Goal: Task Accomplishment & Management: Manage account settings

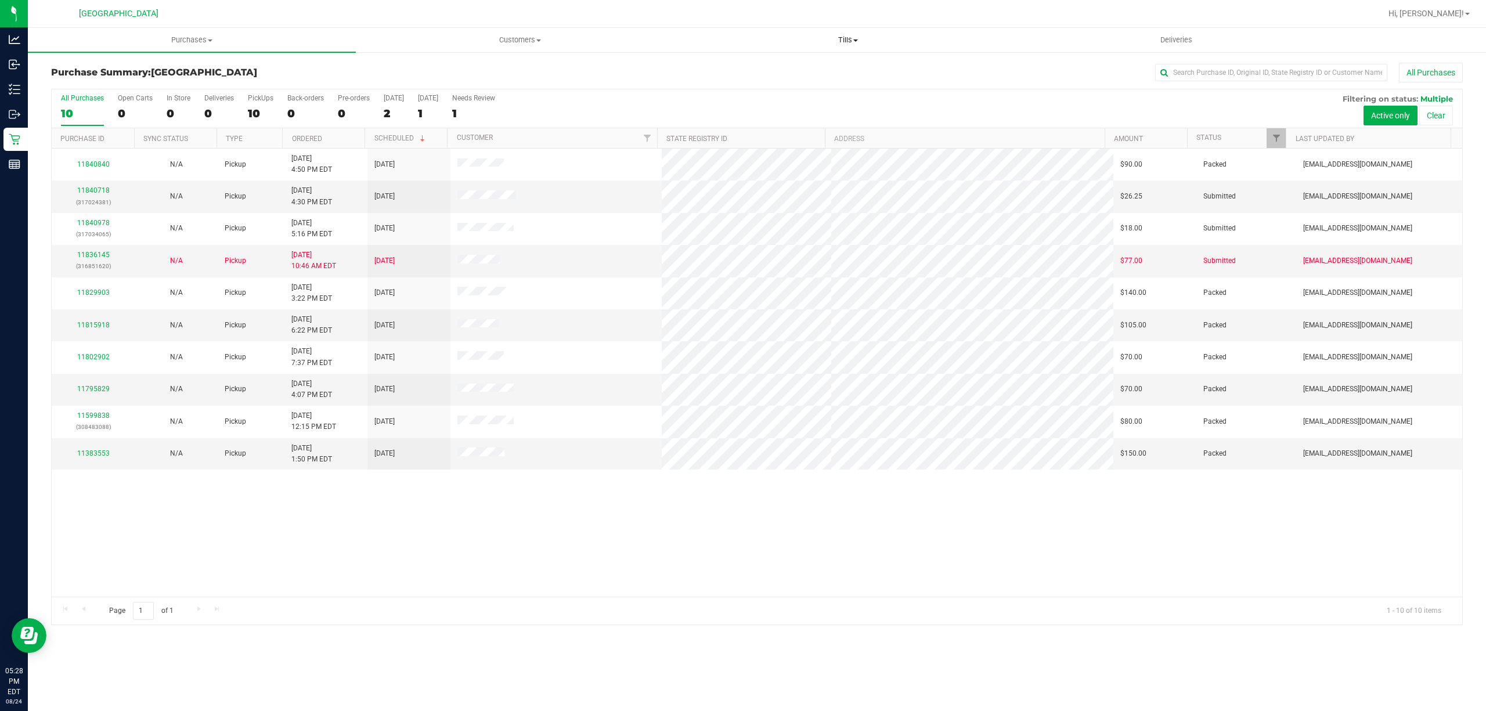
click at [850, 50] on uib-tab-heading "Tills Manage tills Reconcile e-payments" at bounding box center [847, 39] width 327 height 23
click at [802, 74] on li "Manage tills" at bounding box center [848, 70] width 328 height 14
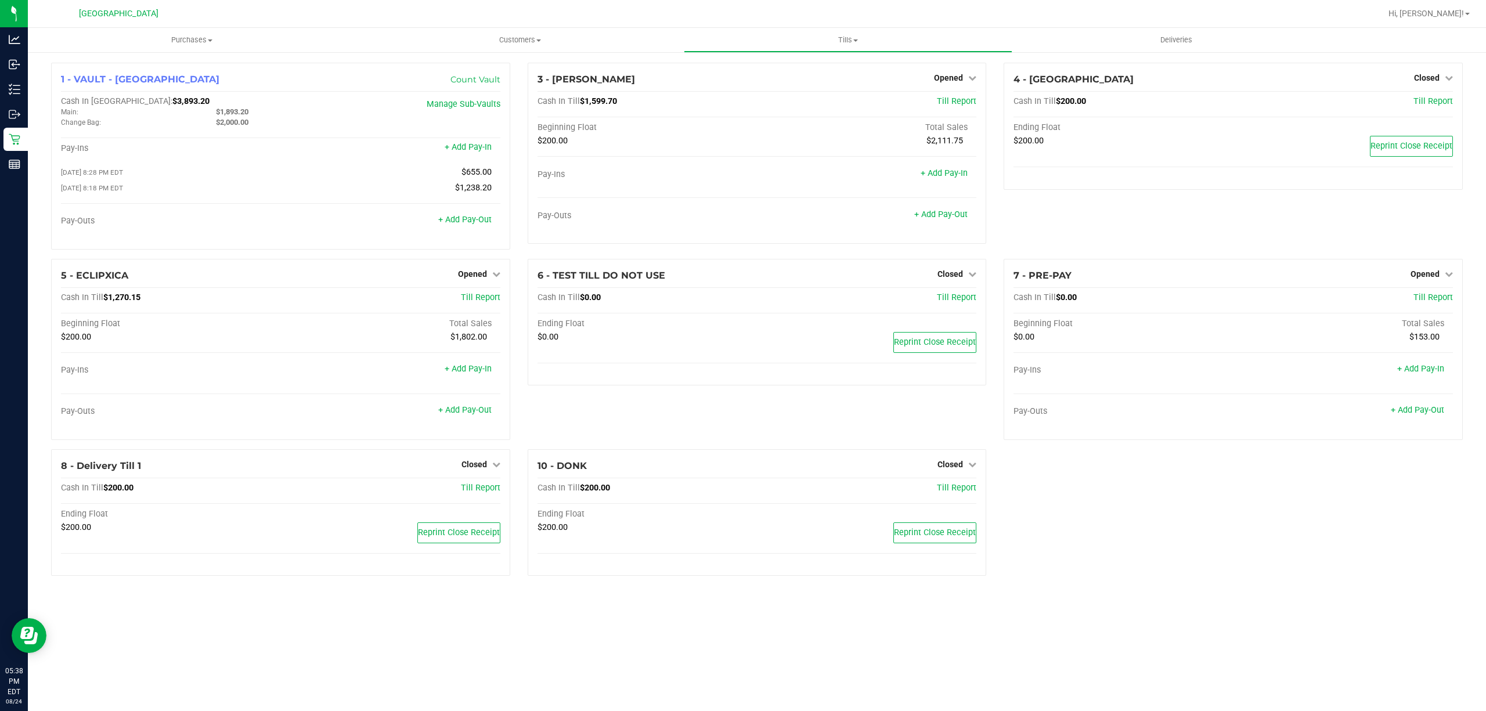
click at [462, 259] on div "1 - VAULT - PORT ST LUCIE Count Vault Cash In Vault: $3,893.20 Main: $1,893.20 …" at bounding box center [280, 161] width 477 height 196
click at [473, 277] on span "Opened" at bounding box center [472, 273] width 29 height 9
click at [463, 293] on div "Close Till" at bounding box center [473, 298] width 87 height 31
click at [467, 298] on link "Close Till" at bounding box center [473, 297] width 31 height 9
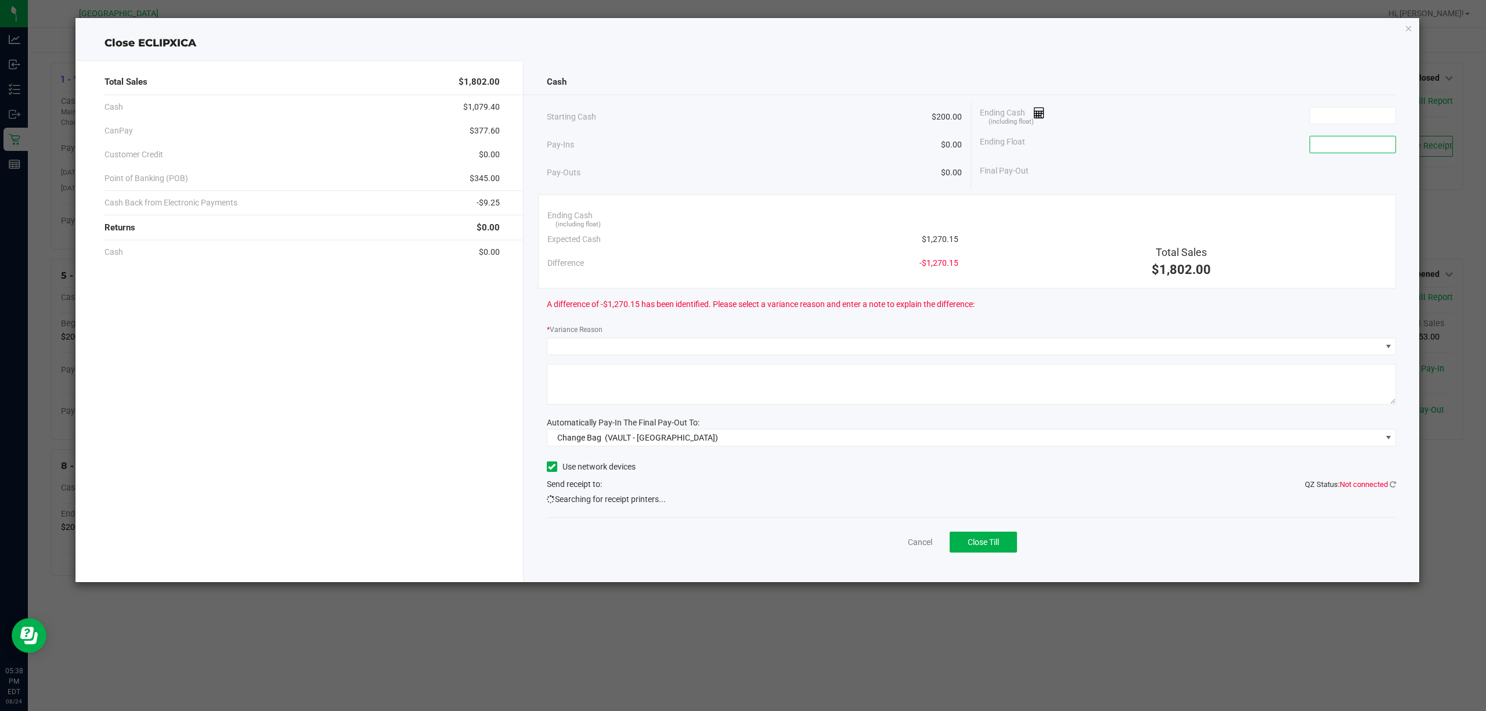
click at [1347, 153] on input at bounding box center [1352, 144] width 85 height 16
type input "$200.00"
click at [1344, 115] on input at bounding box center [1352, 115] width 85 height 16
type input "$1,265.15"
click at [1213, 147] on div "Ending Float $200.00" at bounding box center [1188, 144] width 416 height 29
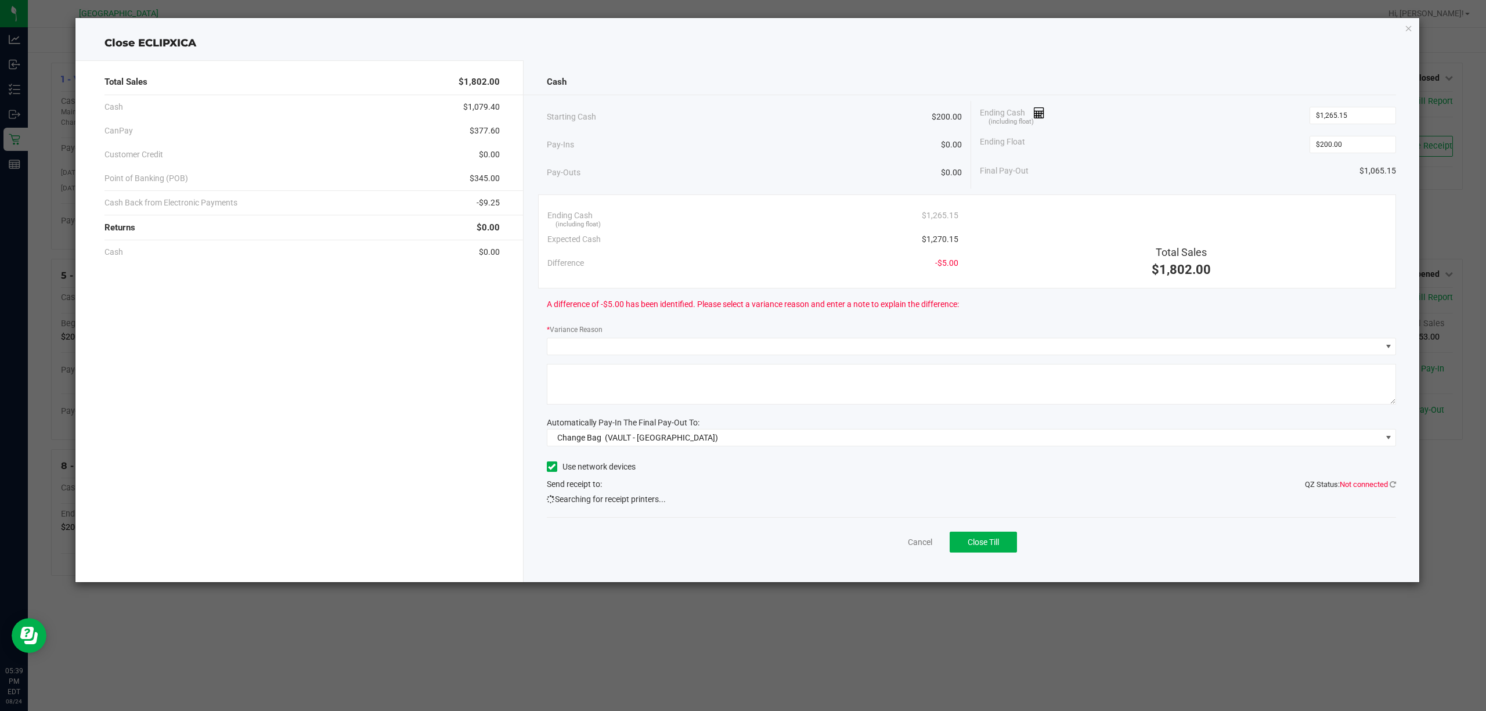
click at [1227, 147] on div "Ending Float $200.00" at bounding box center [1188, 144] width 416 height 29
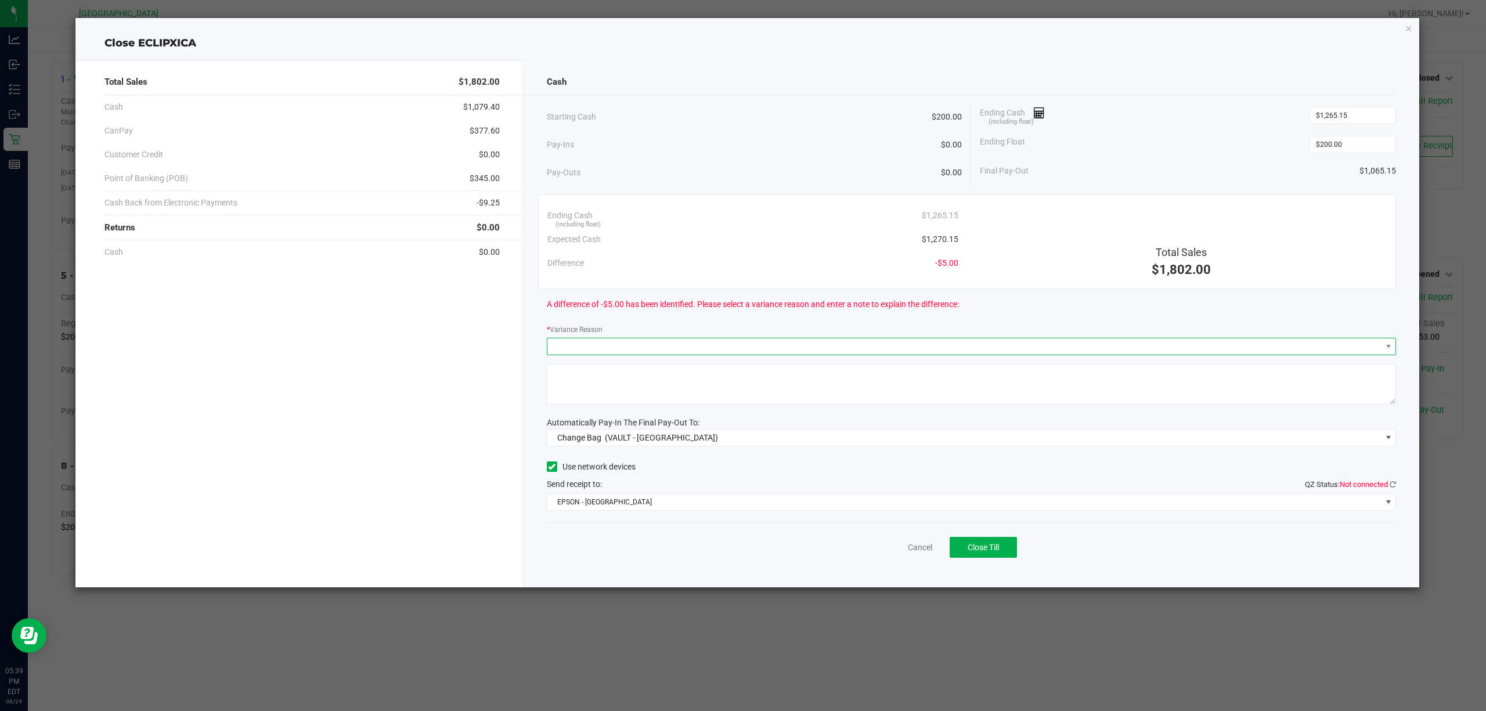
click at [904, 347] on span at bounding box center [964, 346] width 834 height 16
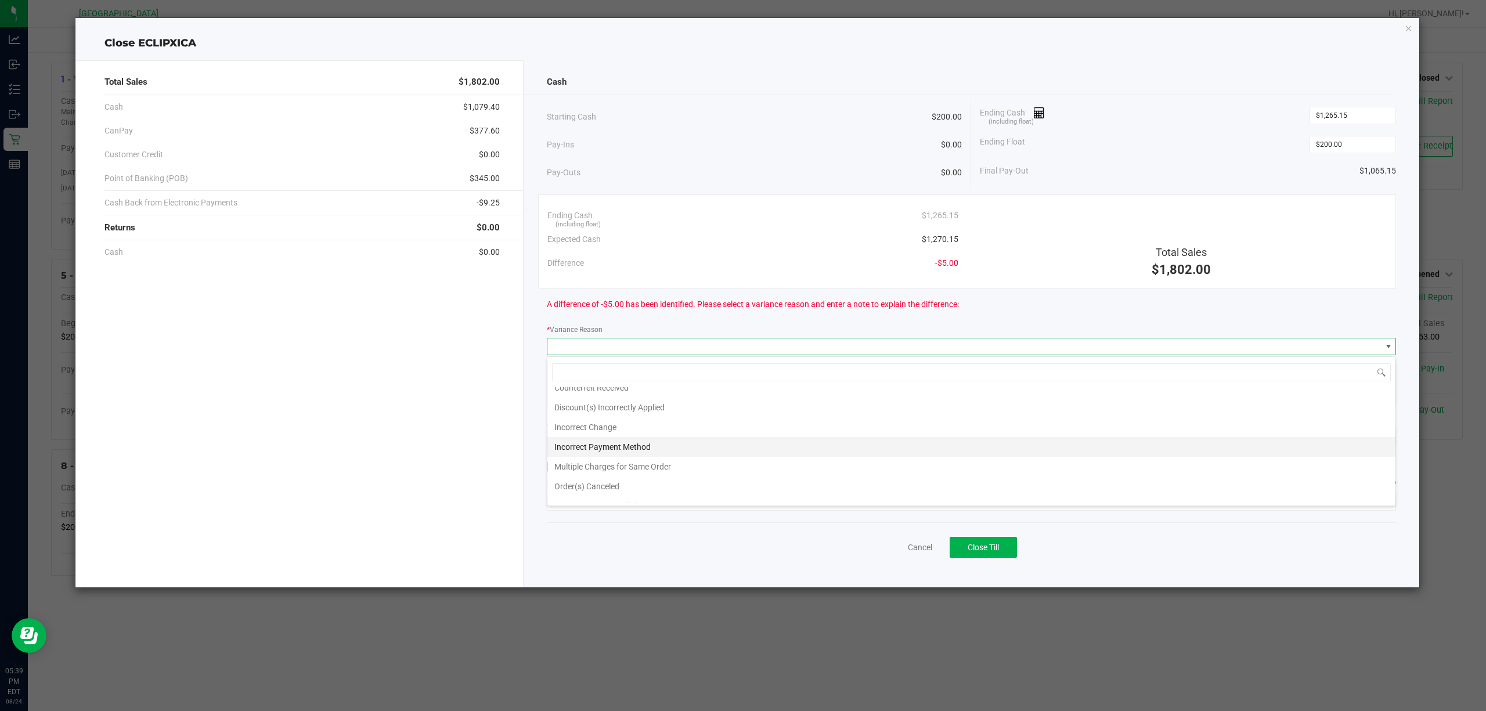
scroll to position [45, 0]
click at [739, 414] on li "Incorrect Change" at bounding box center [971, 415] width 848 height 20
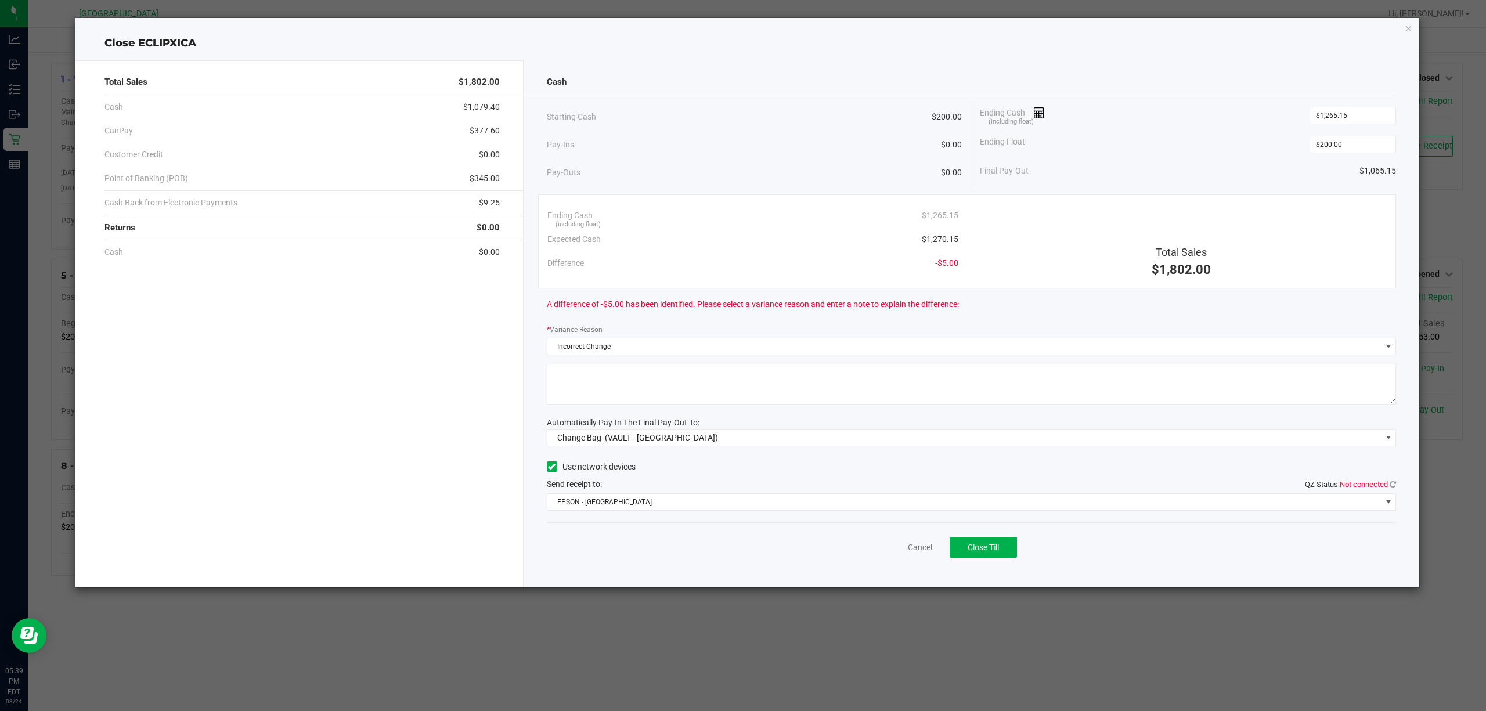
click at [752, 387] on textarea at bounding box center [972, 384] width 850 height 41
type textarea "I"
drag, startPoint x: 584, startPoint y: 367, endPoint x: 600, endPoint y: 396, distance: 33.3
click at [585, 370] on textarea at bounding box center [972, 384] width 850 height 41
click at [688, 370] on textarea at bounding box center [972, 384] width 850 height 41
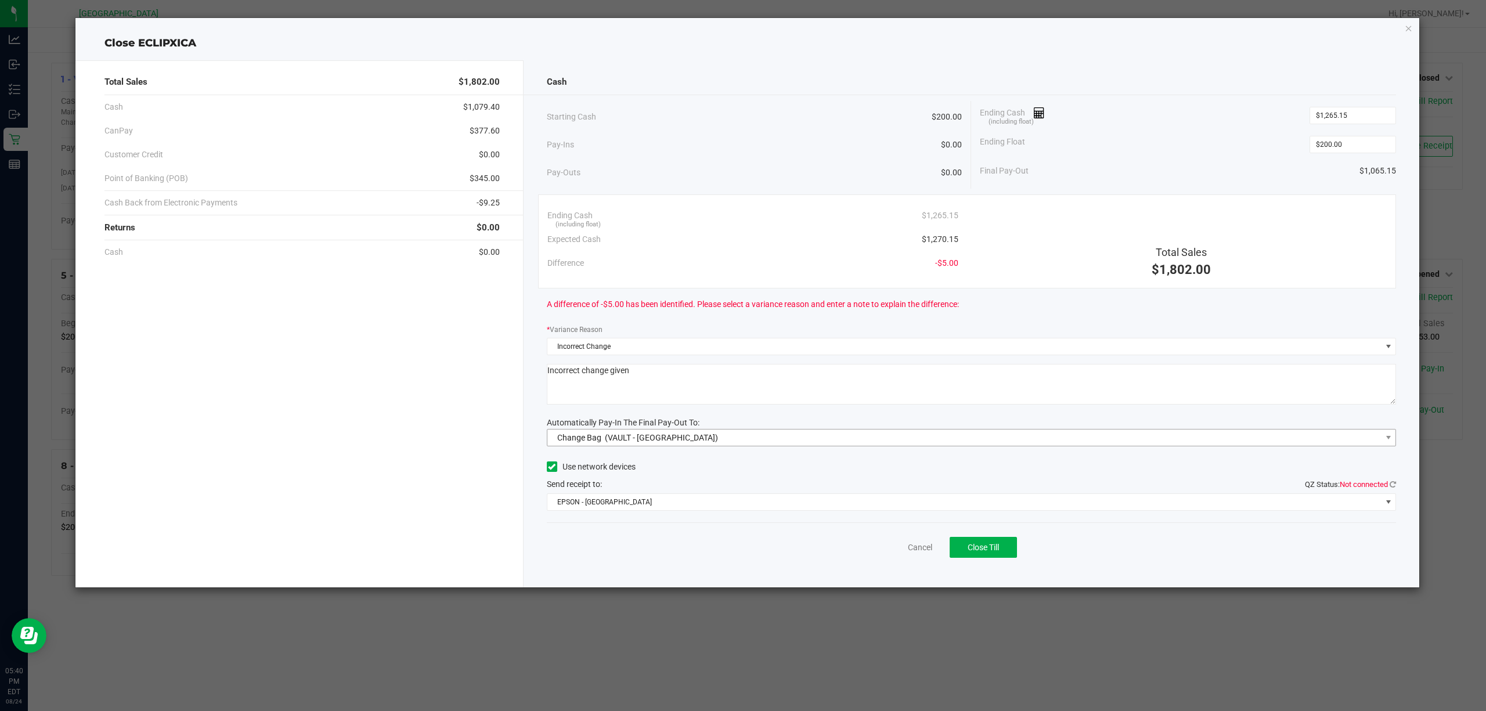
type textarea "Incorrect change given"
click at [741, 442] on span "Change Bag (VAULT - PORT ST LUCIE)" at bounding box center [964, 438] width 834 height 16
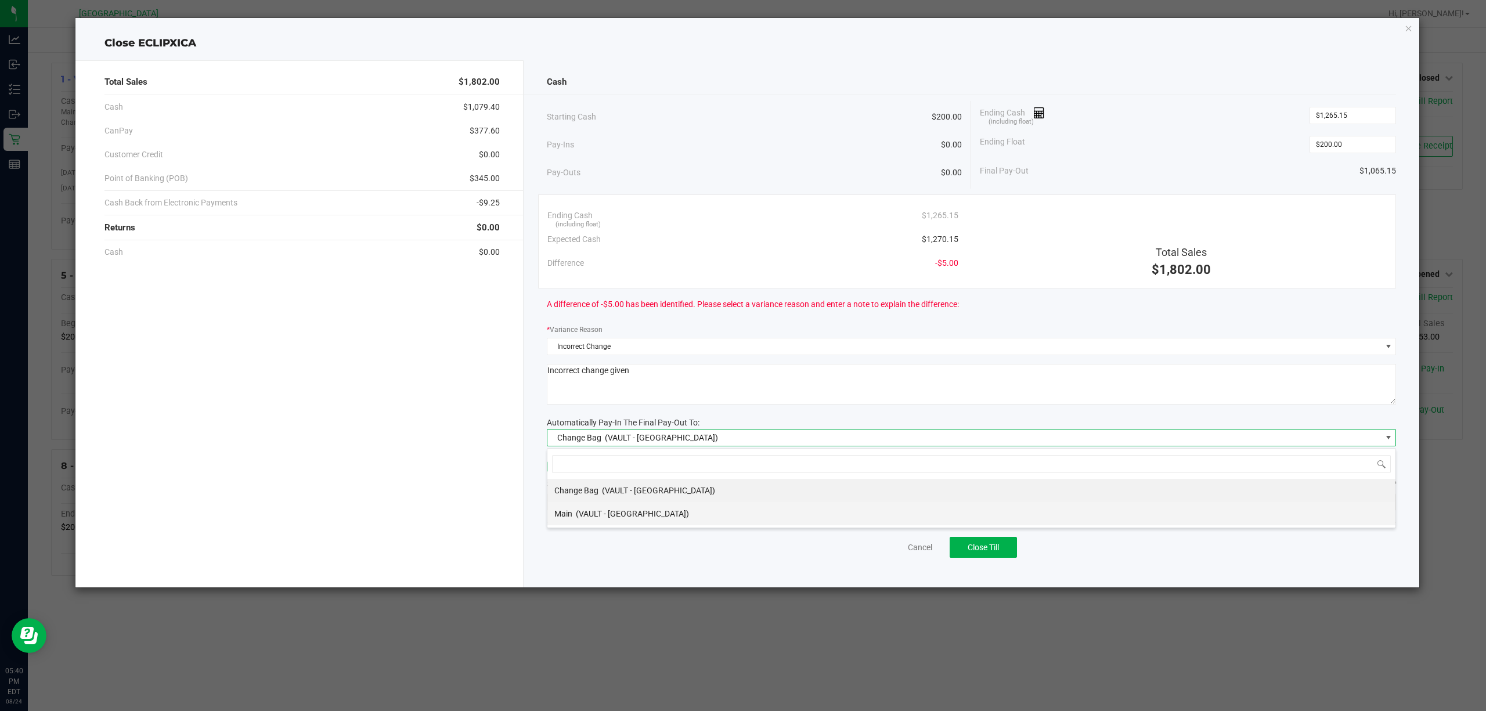
click at [697, 521] on li "Main (VAULT - PORT ST LUCIE)" at bounding box center [971, 513] width 848 height 23
click at [699, 498] on span "EPSON - EAST-TIMOR" at bounding box center [964, 502] width 834 height 16
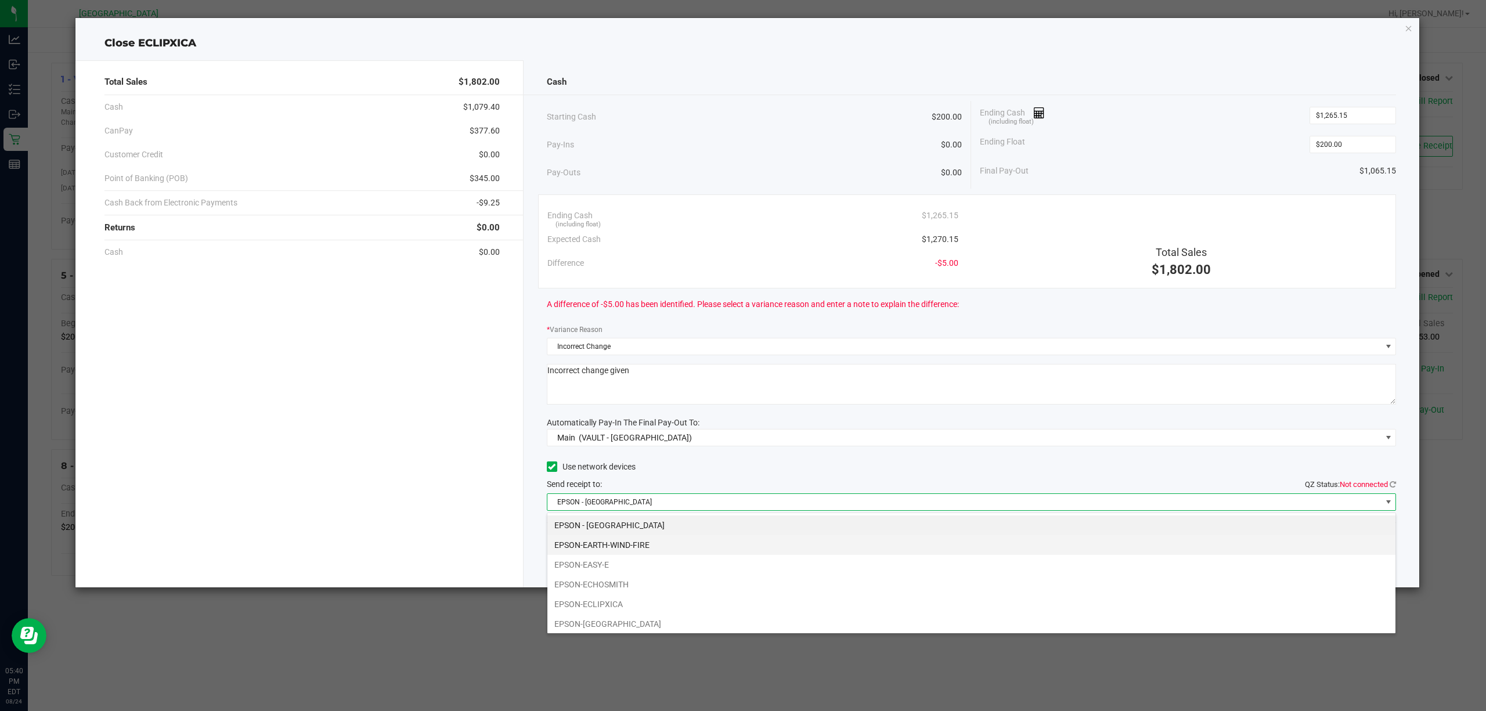
click at [678, 546] on li "EPSON-EARTH-WIND-FIRE" at bounding box center [971, 545] width 848 height 20
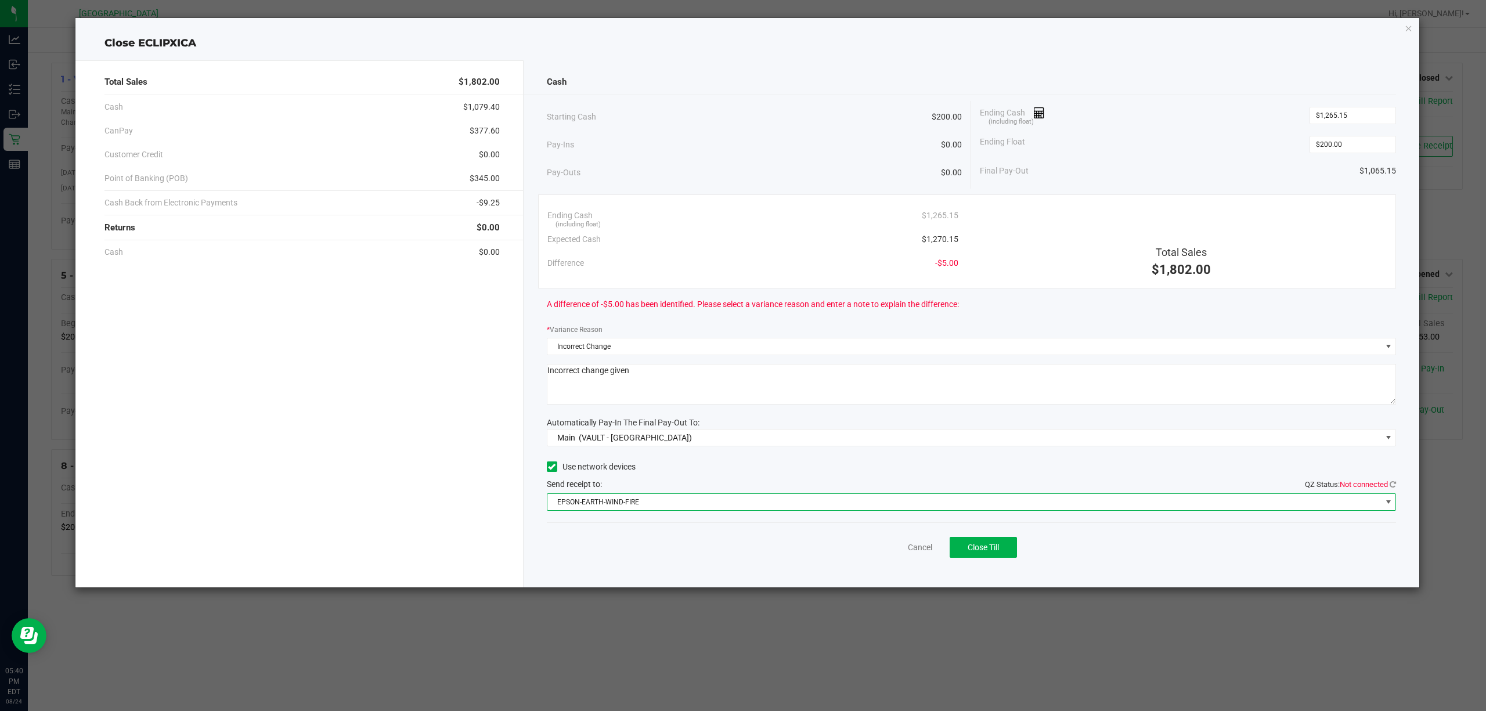
click at [681, 544] on div "Cancel Close Till" at bounding box center [972, 544] width 850 height 45
click at [1059, 242] on div "Total Sales $1,802.00" at bounding box center [1181, 242] width 428 height 76
click at [1150, 510] on span "EPSON-EARTH-WIND-FIRE" at bounding box center [964, 502] width 834 height 16
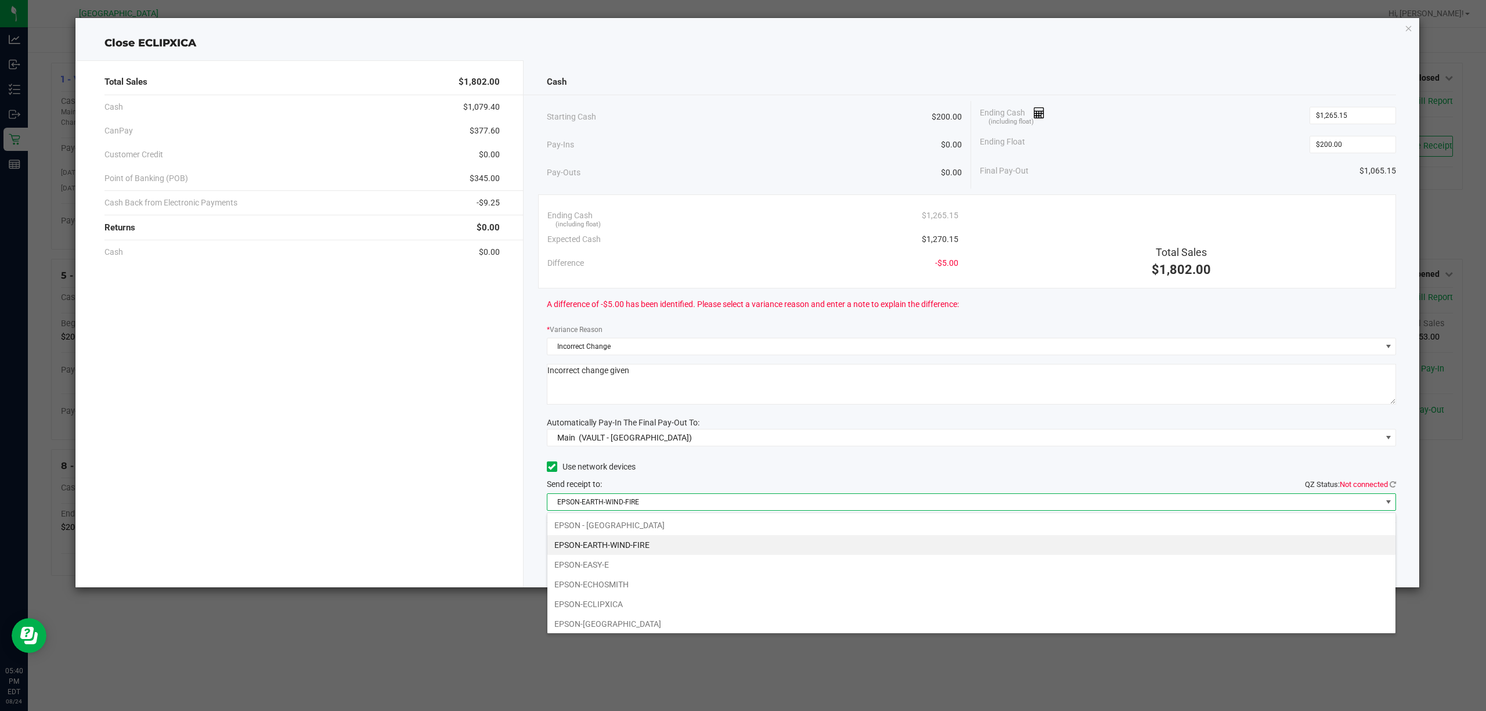
click at [841, 544] on li "EPSON-EARTH-WIND-FIRE" at bounding box center [971, 545] width 848 height 20
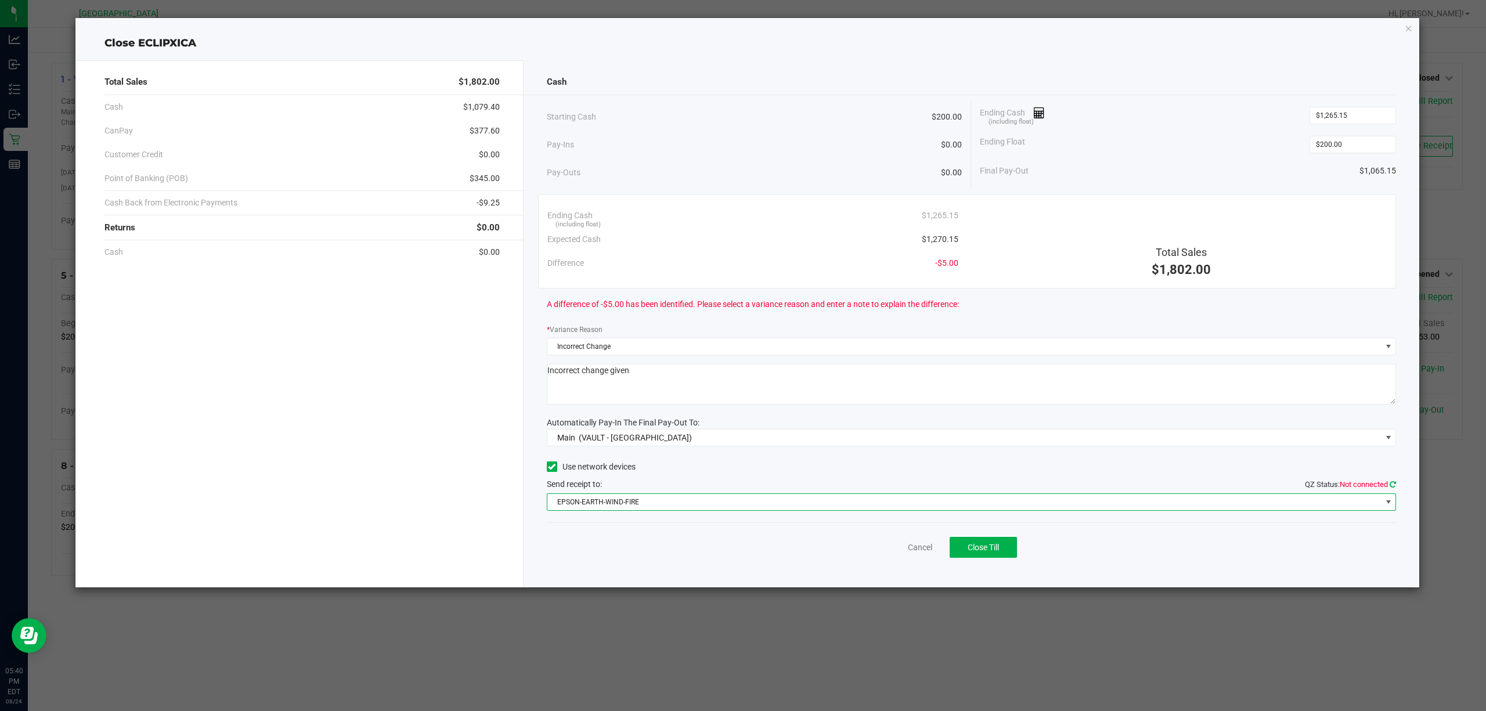
click at [1394, 485] on icon at bounding box center [1393, 485] width 6 height 8
click at [1022, 460] on div "Use network devices" at bounding box center [972, 466] width 850 height 17
click at [800, 373] on textarea at bounding box center [972, 384] width 850 height 41
click at [866, 456] on div "Cash Starting Cash $200.00 Pay-Ins $0.00 Pay-Outs $0.00 Ending Cash (including …" at bounding box center [972, 323] width 896 height 527
click at [1001, 549] on button "Close Till" at bounding box center [983, 547] width 67 height 21
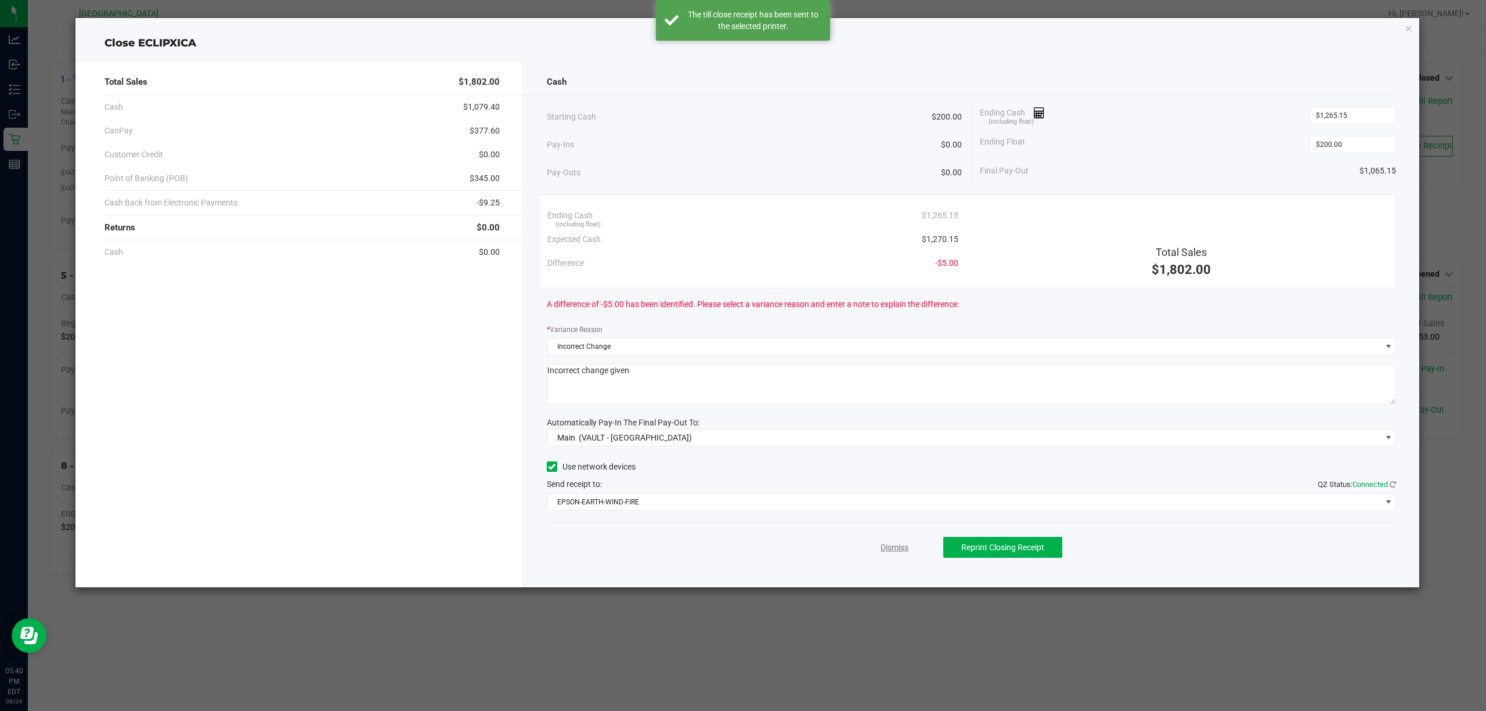
click at [896, 544] on link "Dismiss" at bounding box center [895, 548] width 28 height 12
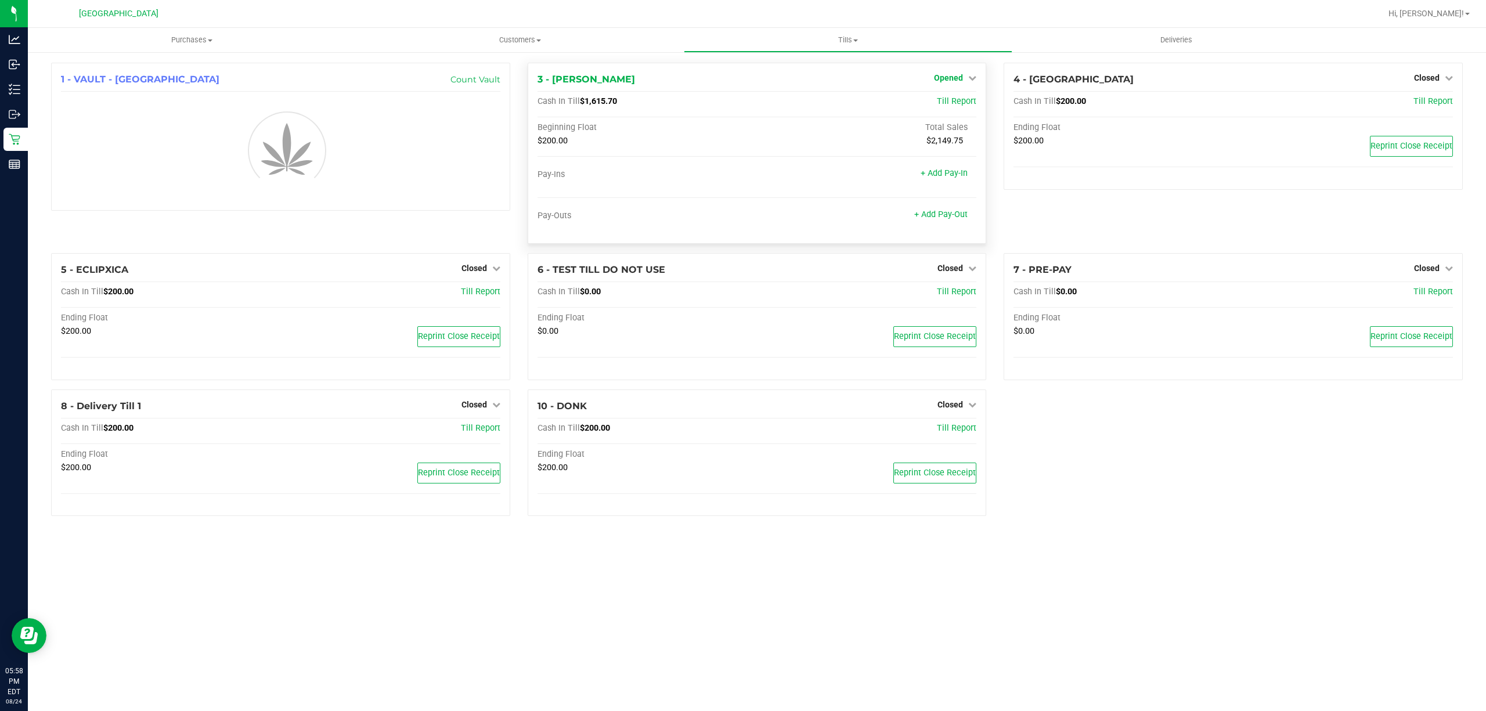
click at [953, 78] on span "Opened" at bounding box center [948, 77] width 29 height 9
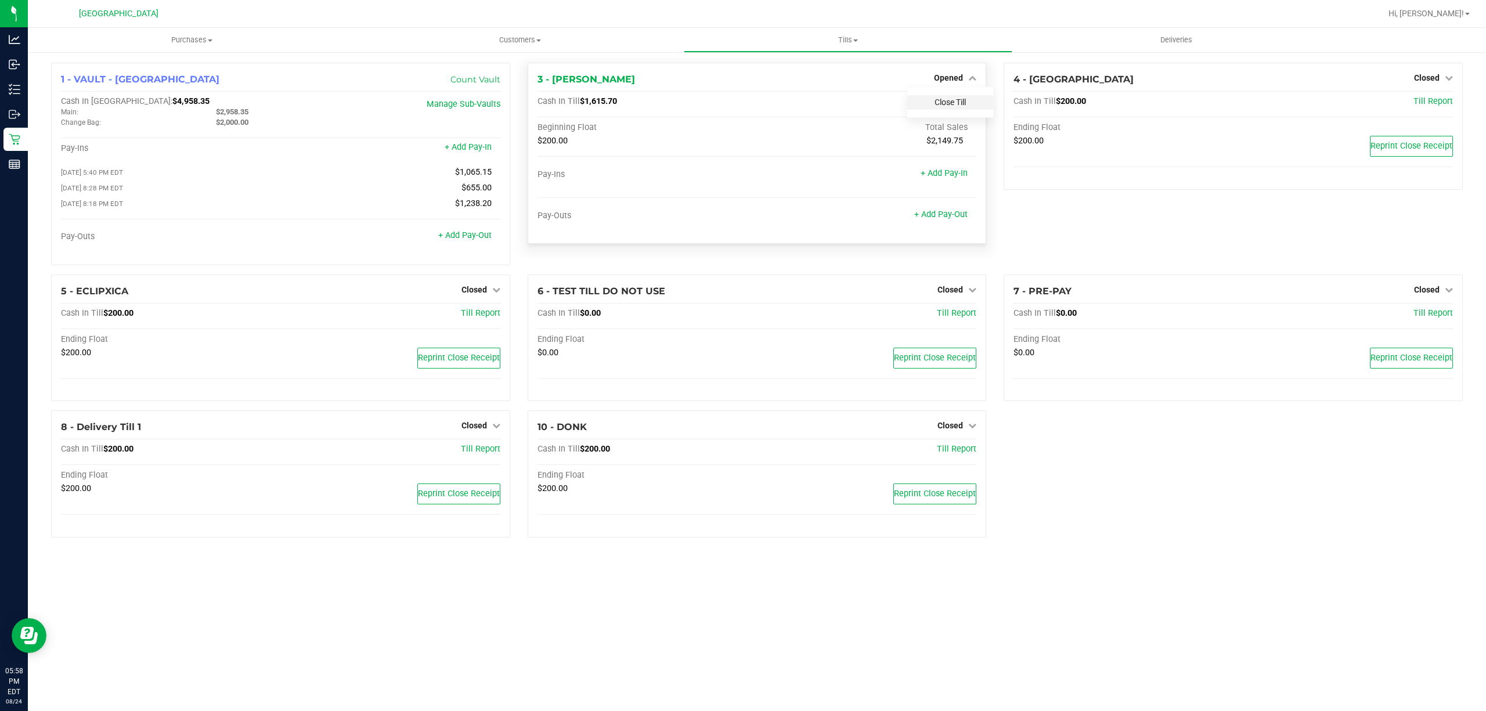
click at [944, 107] on link "Close Till" at bounding box center [950, 102] width 31 height 9
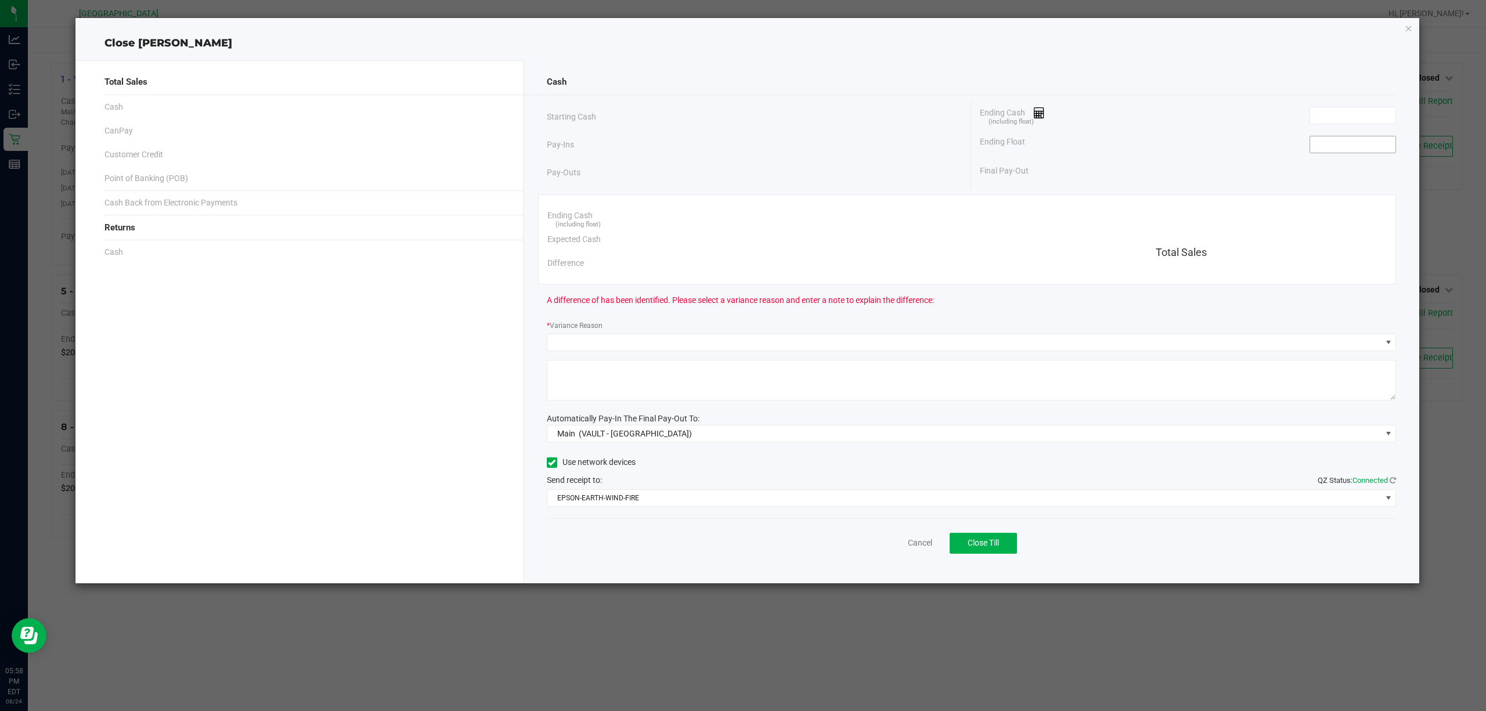
click at [1357, 144] on input at bounding box center [1352, 144] width 85 height 16
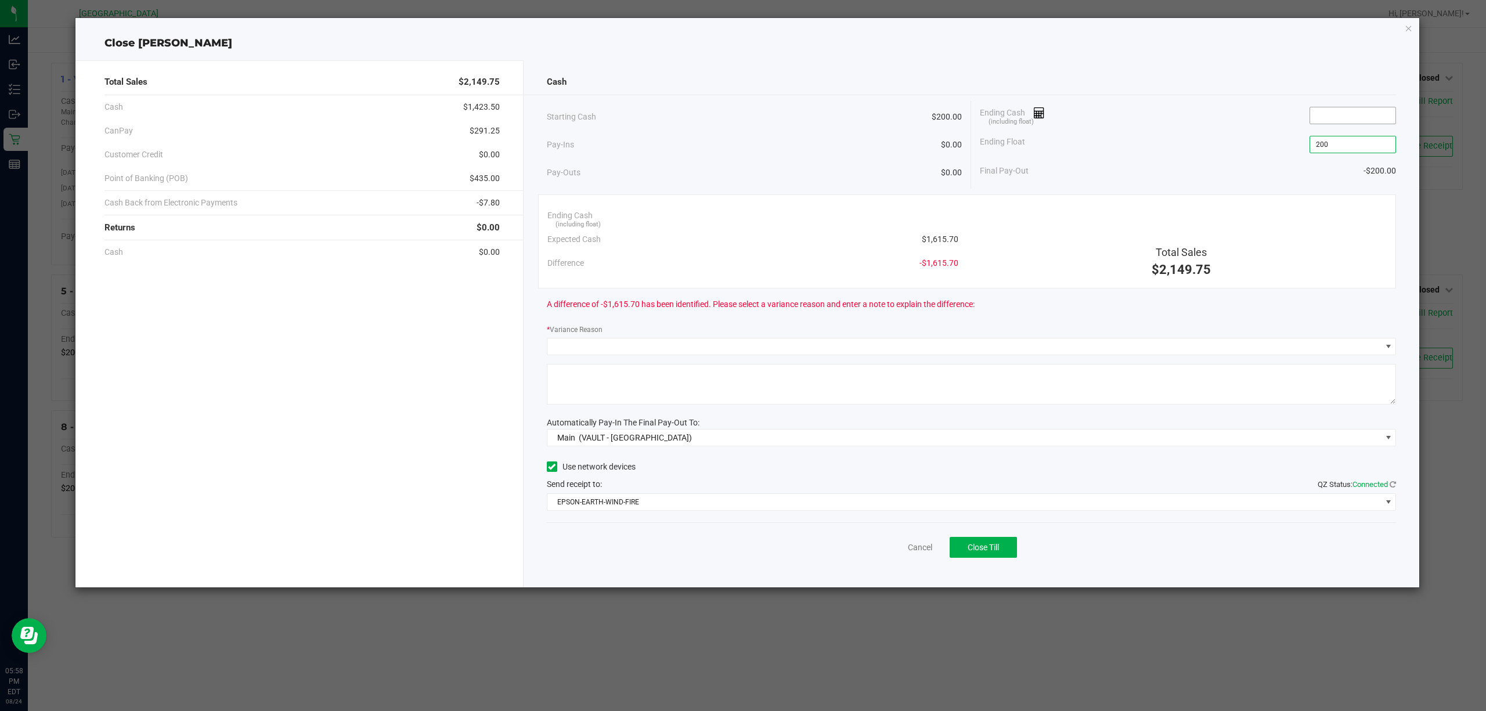
type input "$200.00"
click at [1373, 124] on span at bounding box center [1353, 115] width 86 height 17
click at [1373, 116] on input at bounding box center [1352, 115] width 85 height 16
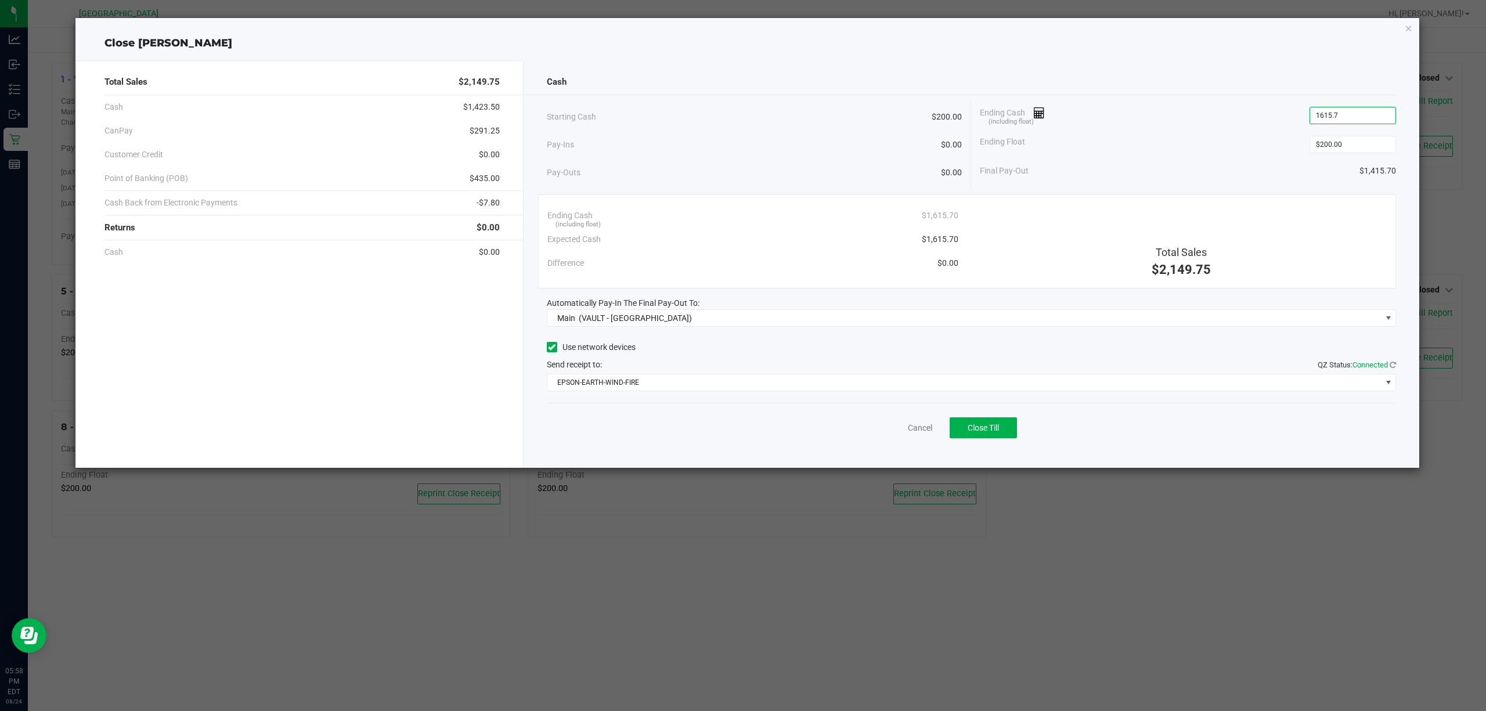
type input "$1,615.70"
click at [1220, 151] on div "Ending Float $200.00" at bounding box center [1188, 144] width 416 height 29
click at [988, 437] on button "Close Till" at bounding box center [983, 427] width 67 height 21
click at [1135, 449] on div "Cash Starting Cash $200.00 Pay-Ins $0.00 Pay-Outs $0.00 Ending Cash (including …" at bounding box center [972, 264] width 896 height 408
click at [892, 431] on link "Dismiss" at bounding box center [895, 428] width 28 height 12
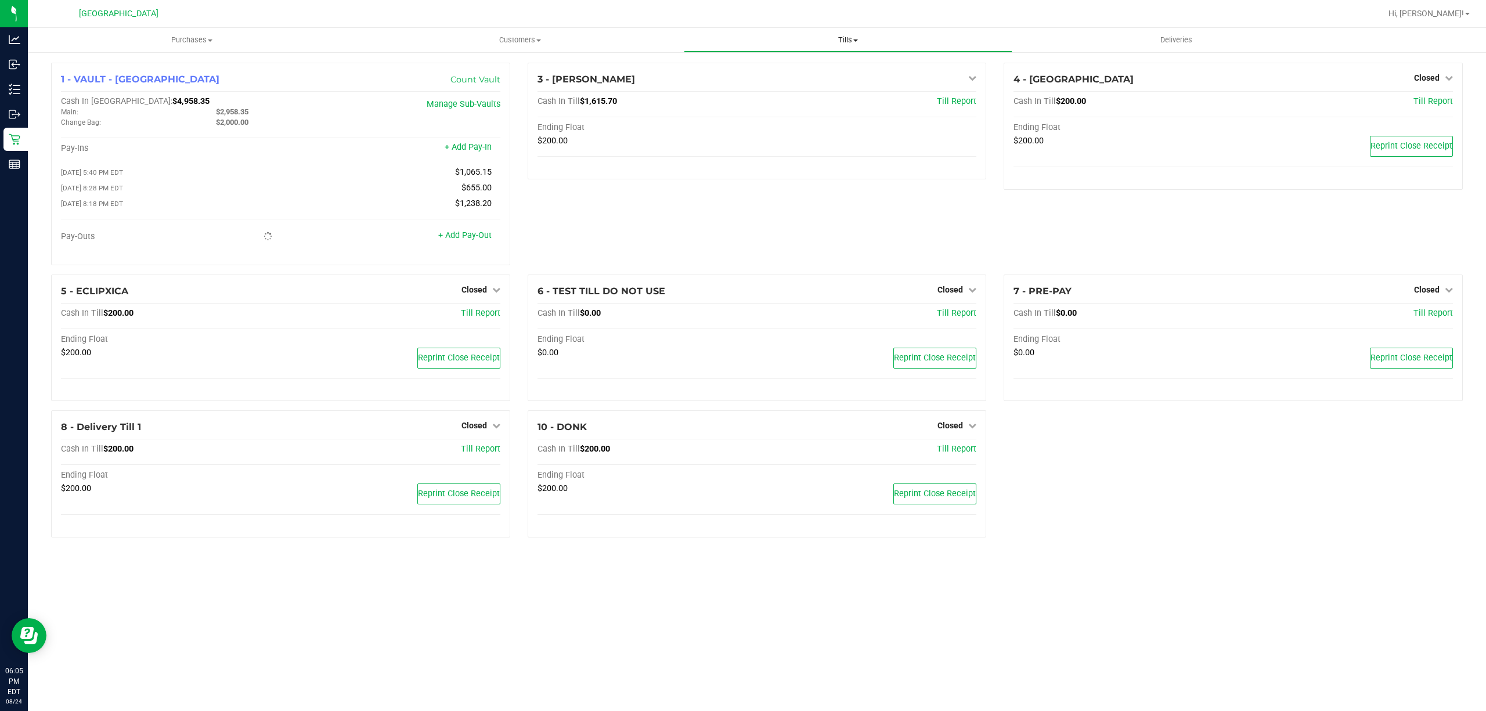
click at [839, 48] on uib-tab-heading "Tills Manage tills Reconcile e-payments" at bounding box center [847, 39] width 327 height 23
click at [808, 81] on li "Reconcile e-payments" at bounding box center [848, 84] width 328 height 14
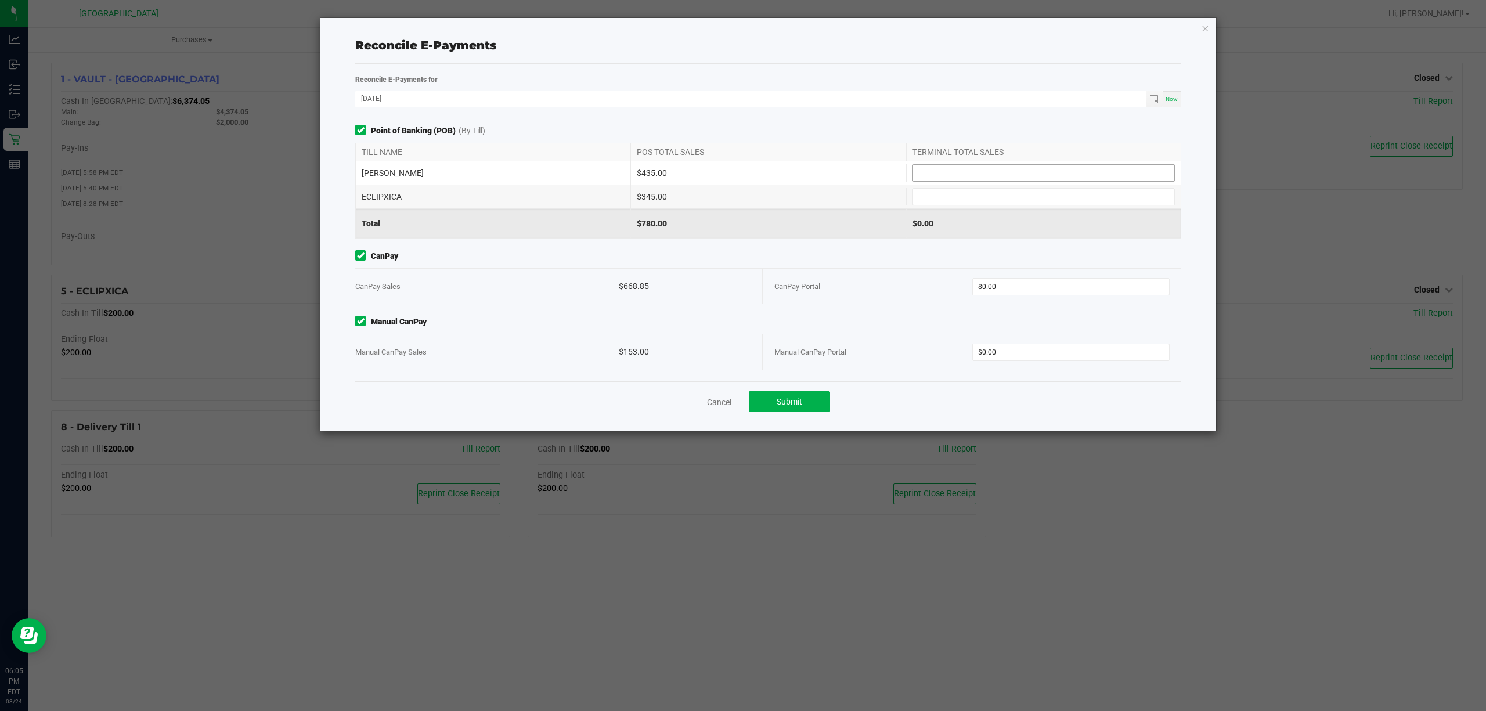
click at [981, 170] on input at bounding box center [1043, 173] width 261 height 16
type input "$435.00"
click at [973, 186] on div "ECLIPXICA $345.00" at bounding box center [768, 196] width 826 height 23
click at [976, 191] on input at bounding box center [1043, 197] width 261 height 16
type input "$345.00"
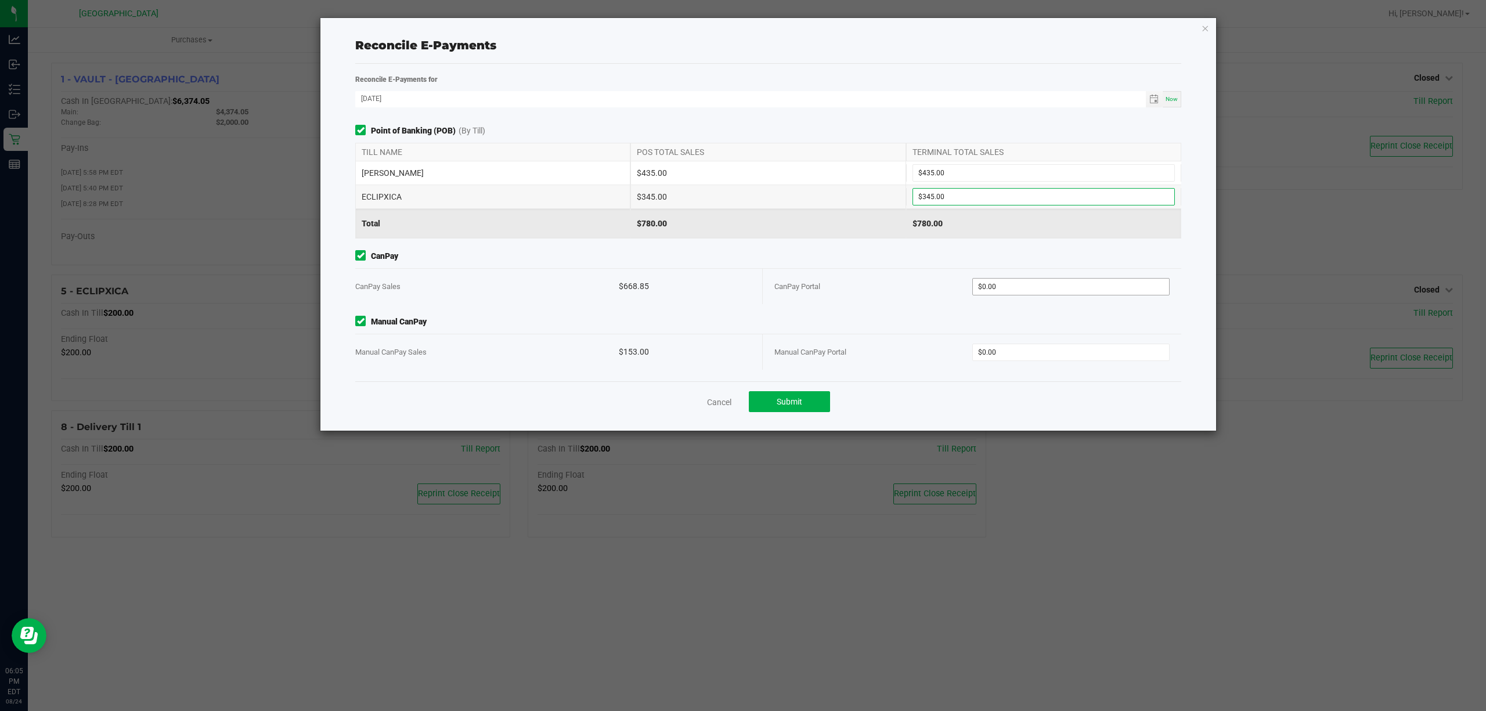
click at [1036, 276] on div "CanPay Portal $0.00" at bounding box center [971, 286] width 395 height 35
click at [1033, 282] on input "0" at bounding box center [1071, 287] width 197 height 16
type input "$668.85"
click at [1064, 351] on input "0" at bounding box center [1071, 352] width 197 height 16
type input "$153.00"
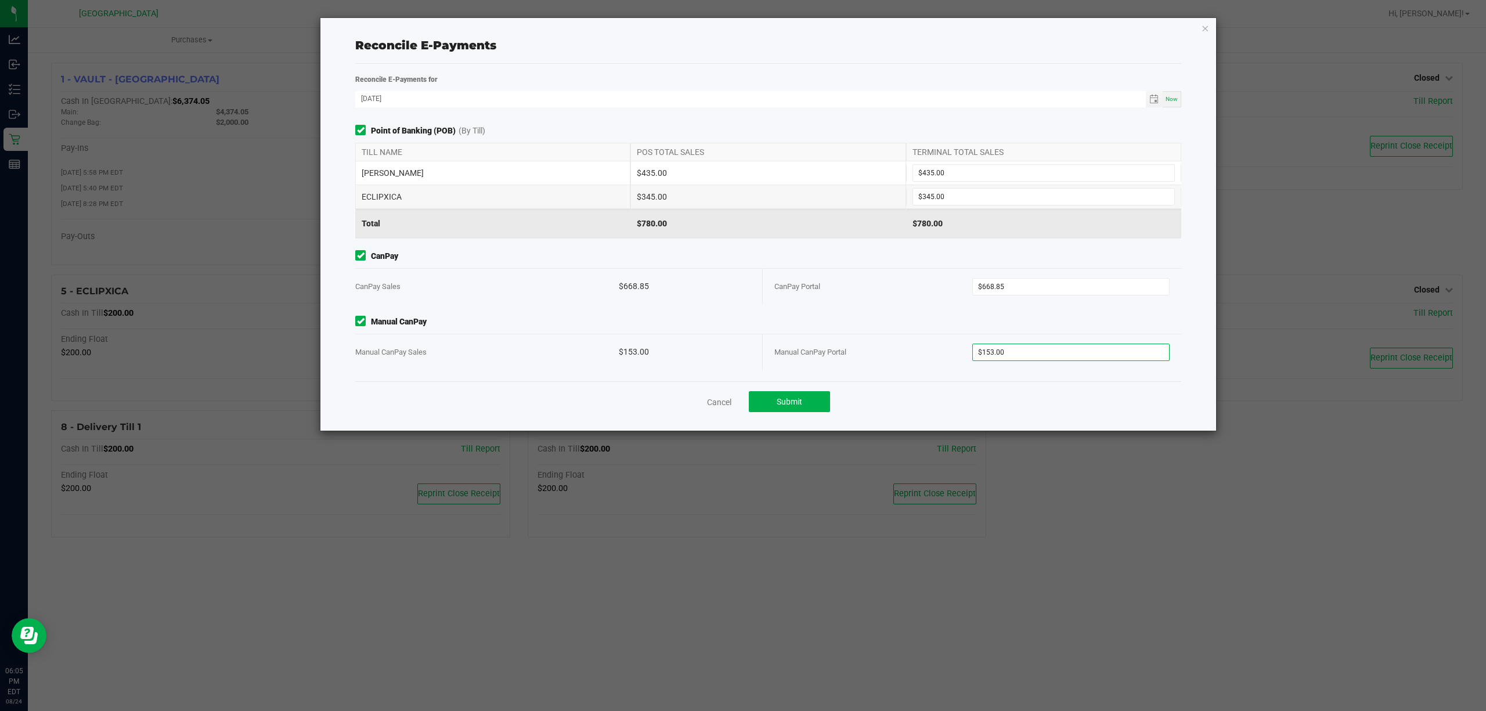
click at [848, 307] on div "Point of Banking (POB) (By Till) TILL NAME POS TOTAL SALES TERMINAL TOTAL SALES…" at bounding box center [768, 253] width 843 height 257
click at [815, 398] on button "Submit" at bounding box center [789, 401] width 81 height 21
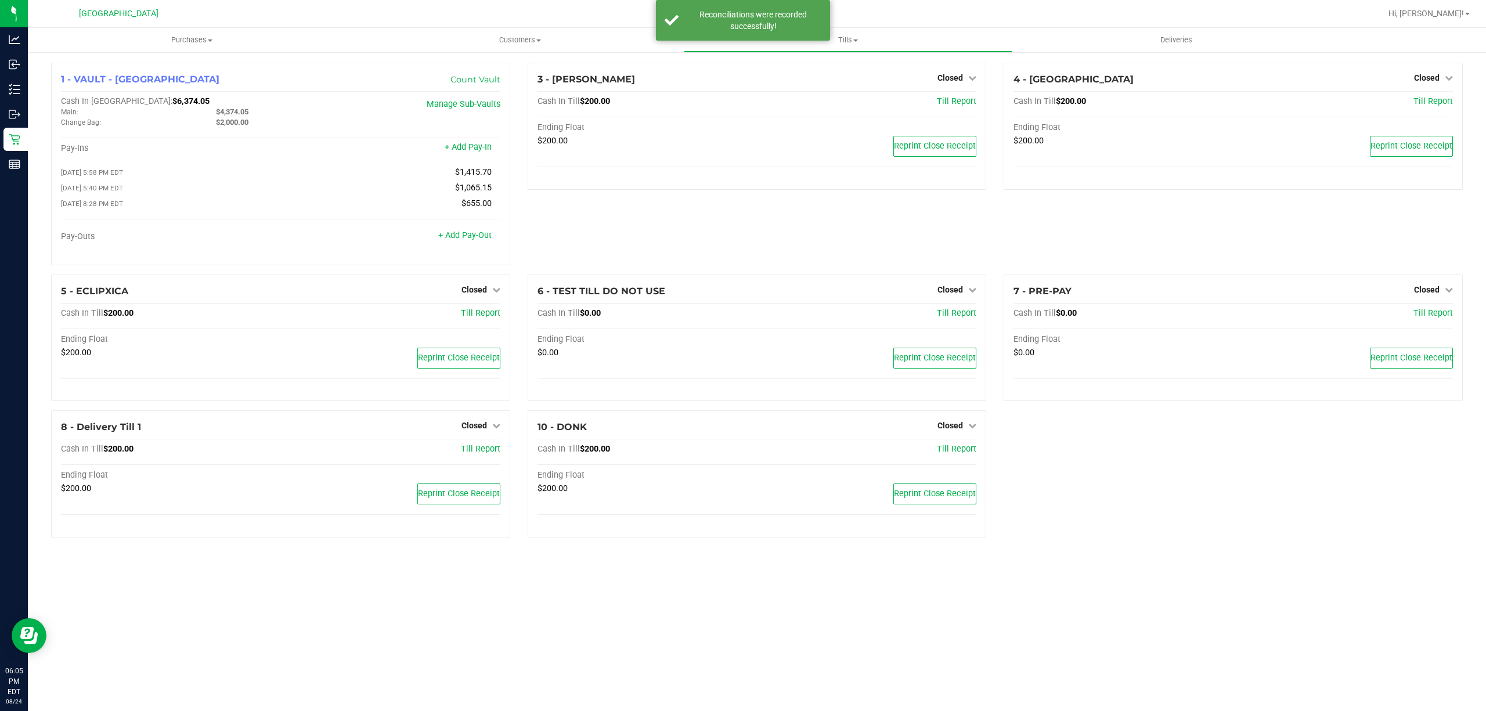
click at [797, 208] on div "3 - [PERSON_NAME] Closed Open Till Cash In Till $200.00 Till Report Ending Floa…" at bounding box center [757, 169] width 477 height 212
